Goal: Information Seeking & Learning: Learn about a topic

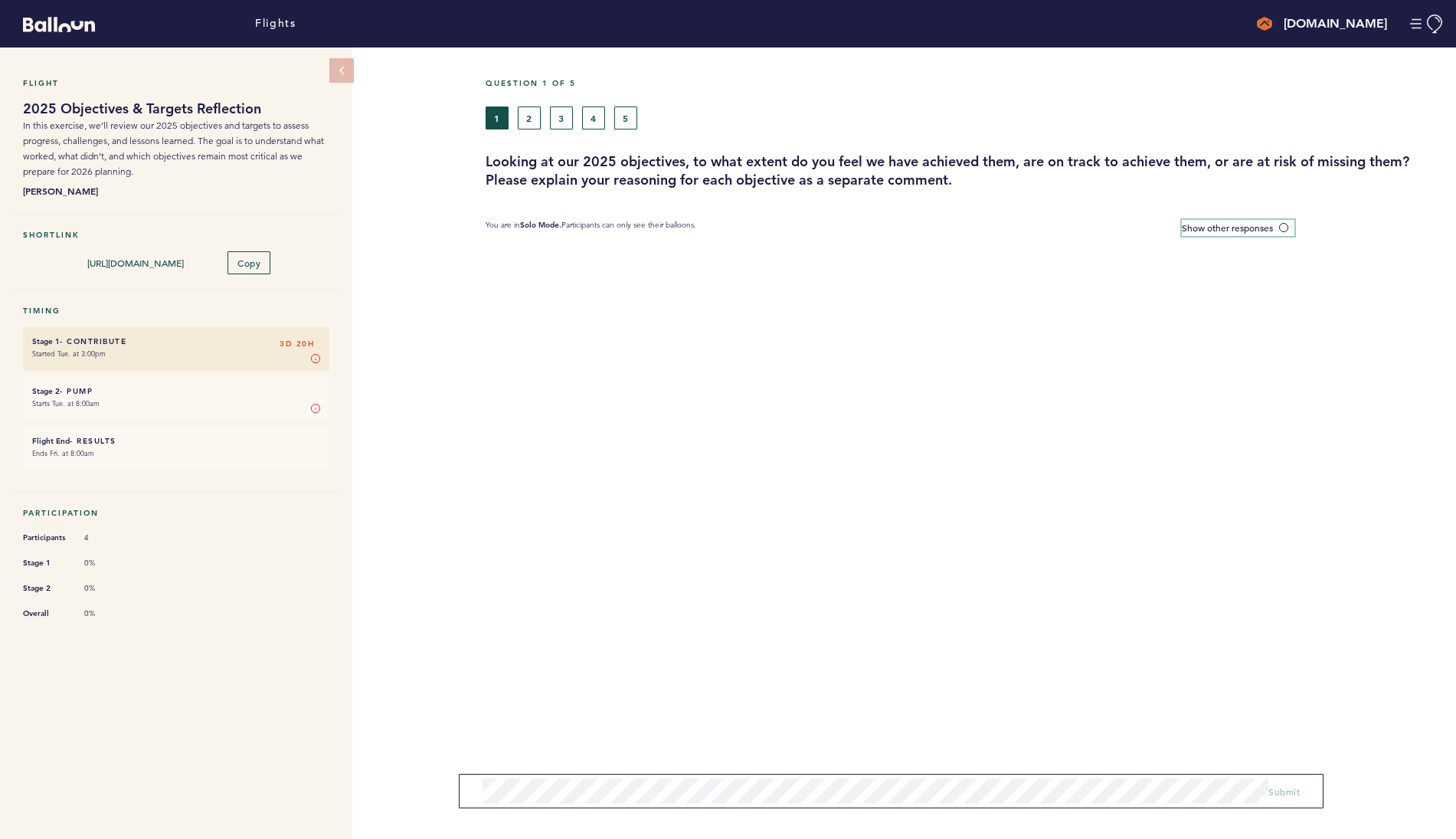
click at [1290, 229] on label "Show other responses" at bounding box center [1238, 228] width 112 height 16
click at [0, 0] on input "Show other responses" at bounding box center [0, 0] width 0 height 0
click at [1287, 229] on span at bounding box center [1287, 228] width 15 height 5
click at [0, 0] on input "Hide other responses" at bounding box center [0, 0] width 0 height 0
click at [809, 280] on section at bounding box center [971, 282] width 971 height 77
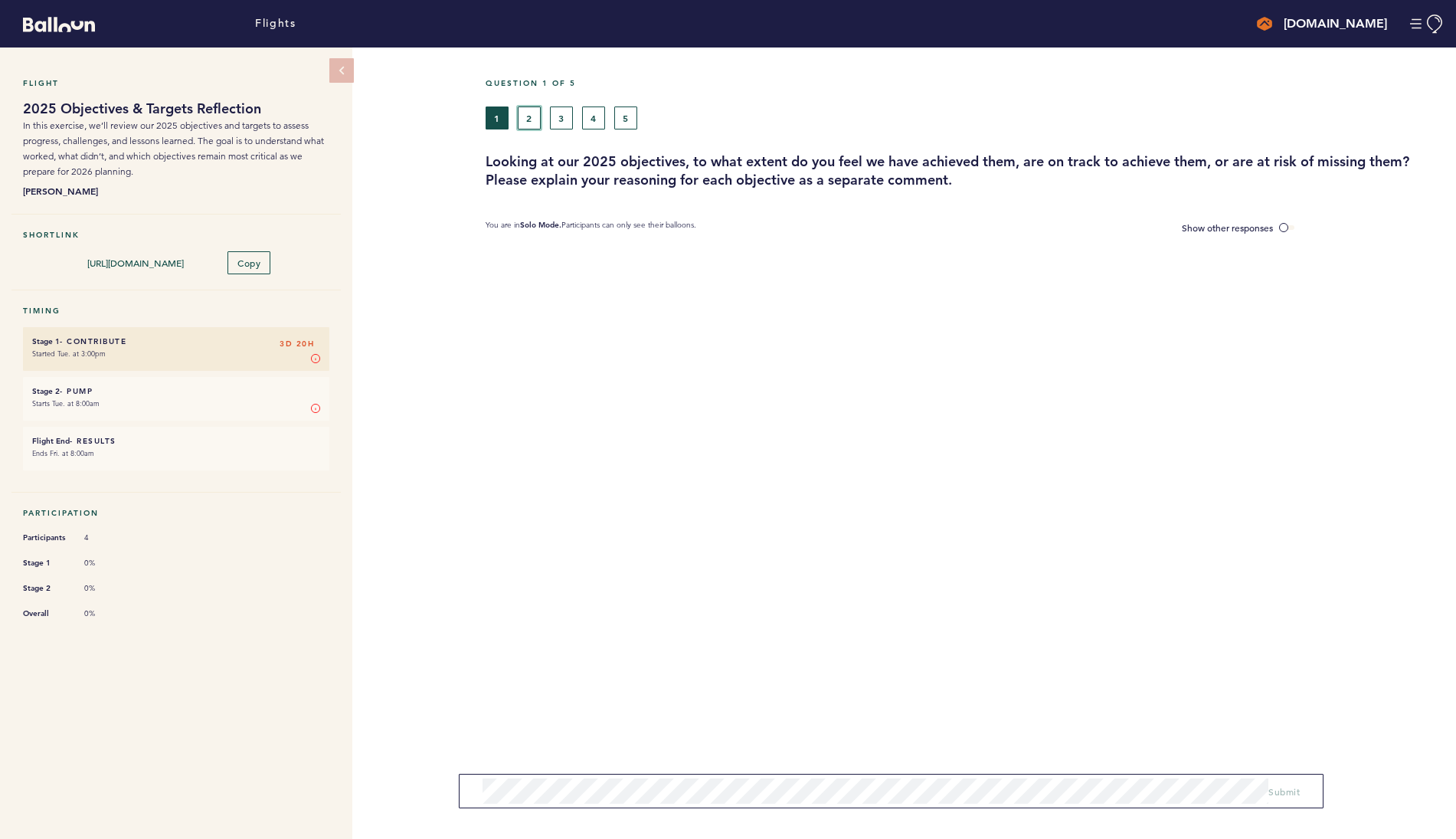
click at [531, 116] on button "2" at bounding box center [529, 118] width 23 height 23
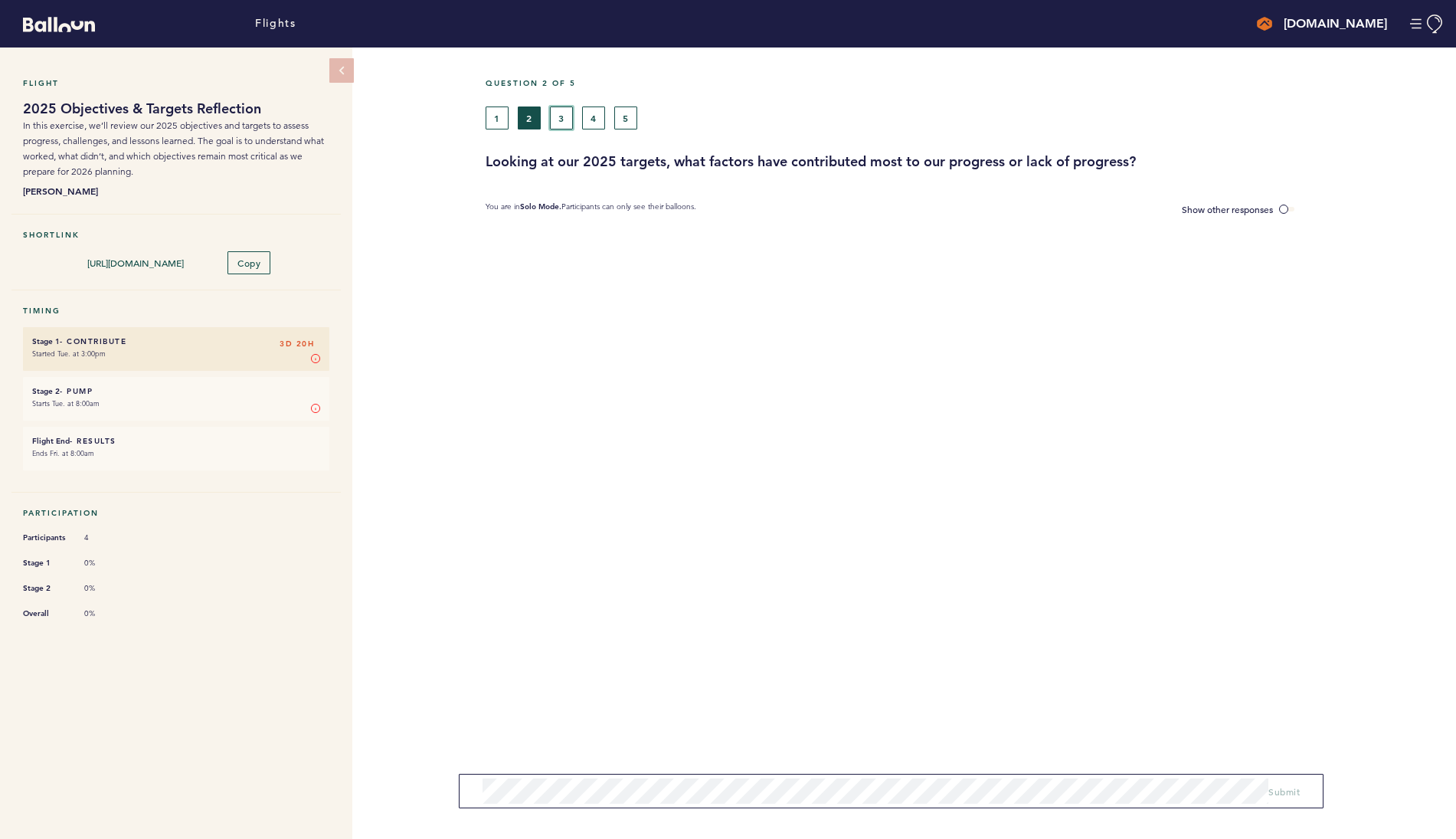
click at [562, 118] on button "3" at bounding box center [561, 118] width 23 height 23
click at [598, 120] on button "4" at bounding box center [593, 118] width 23 height 23
click at [624, 112] on button "5" at bounding box center [625, 118] width 23 height 23
click at [501, 116] on button "1" at bounding box center [497, 118] width 23 height 23
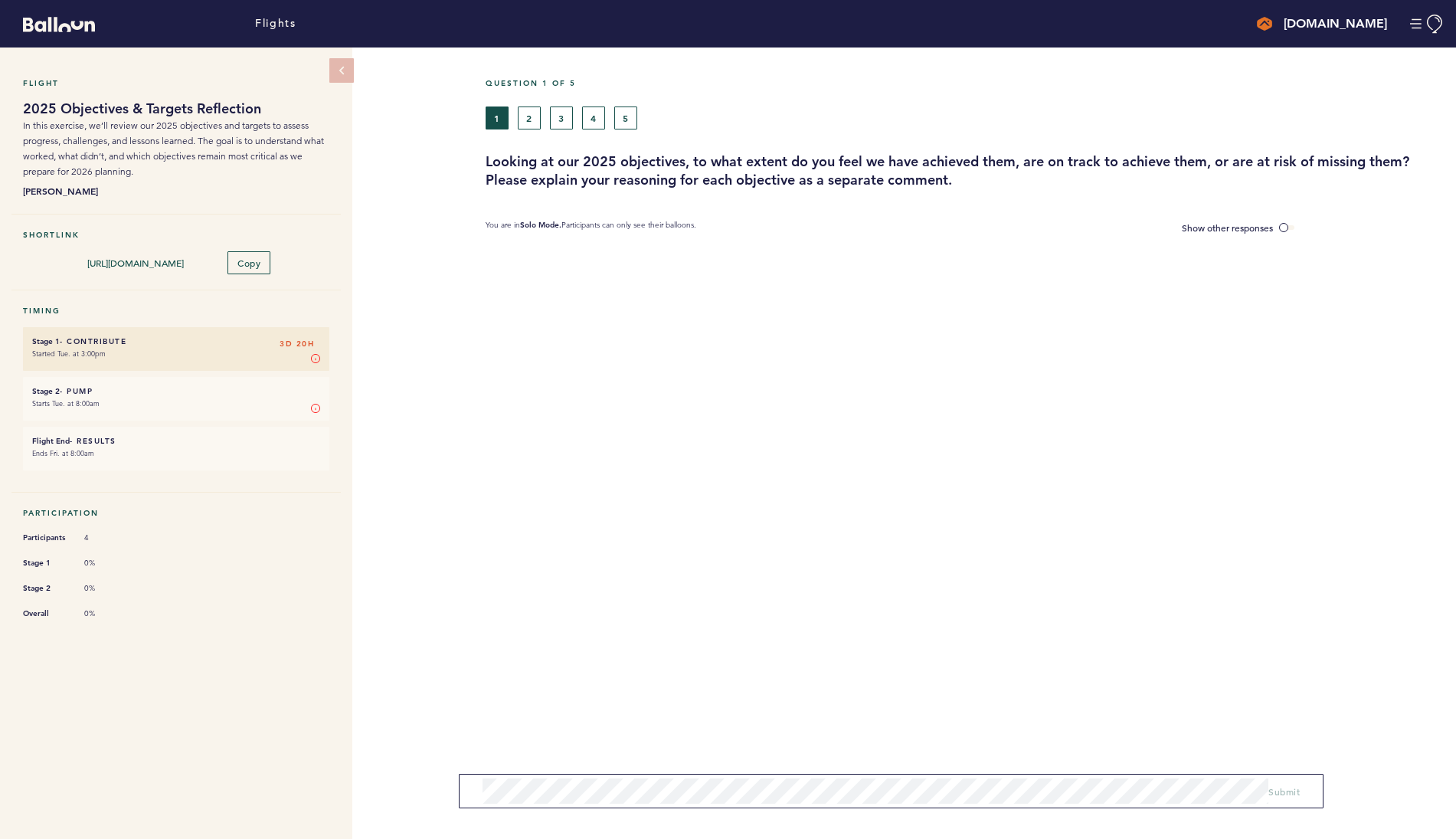
click at [1409, 294] on section at bounding box center [971, 282] width 971 height 77
